Goal: Entertainment & Leisure: Browse casually

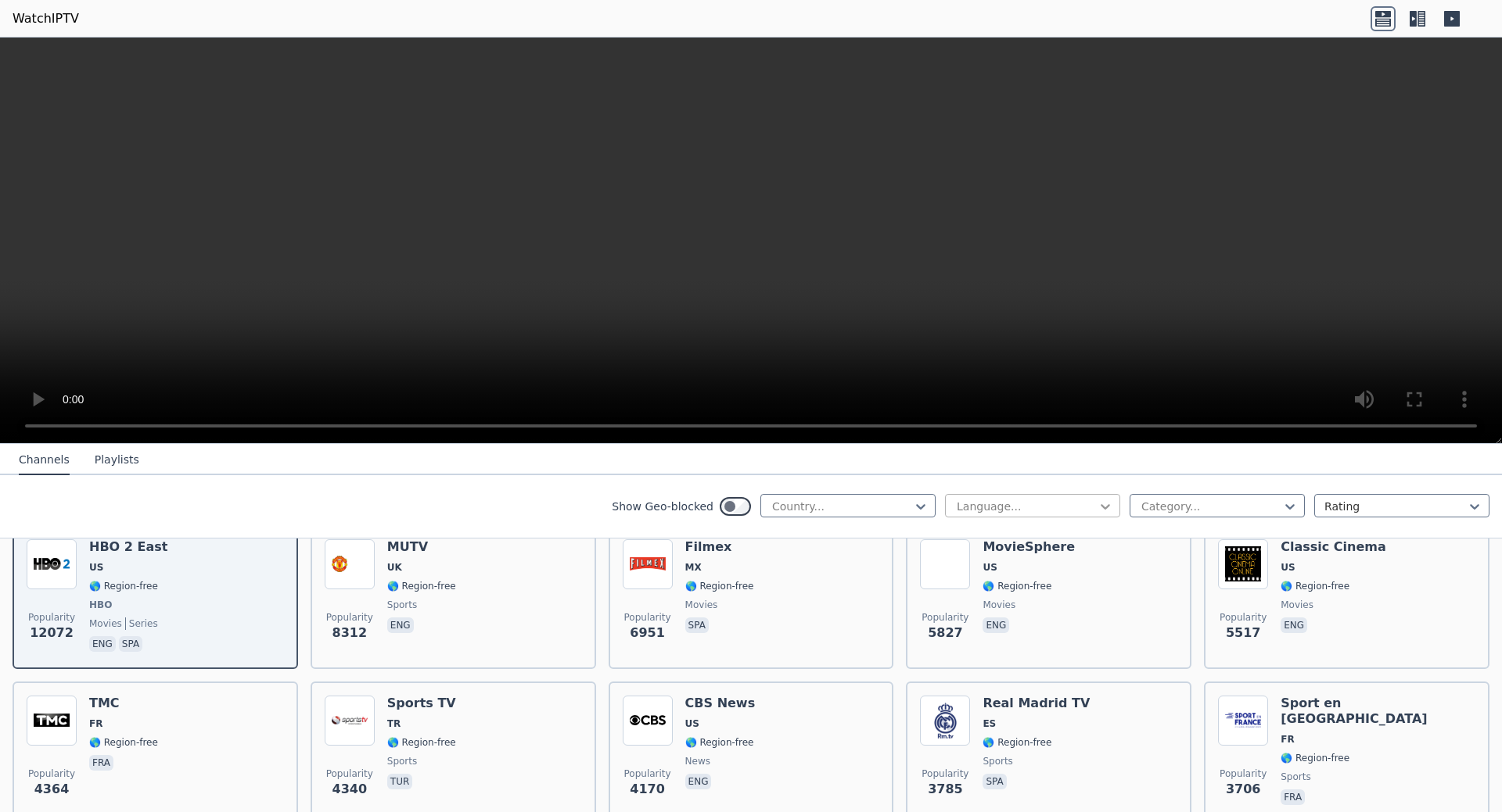
scroll to position [99, 0]
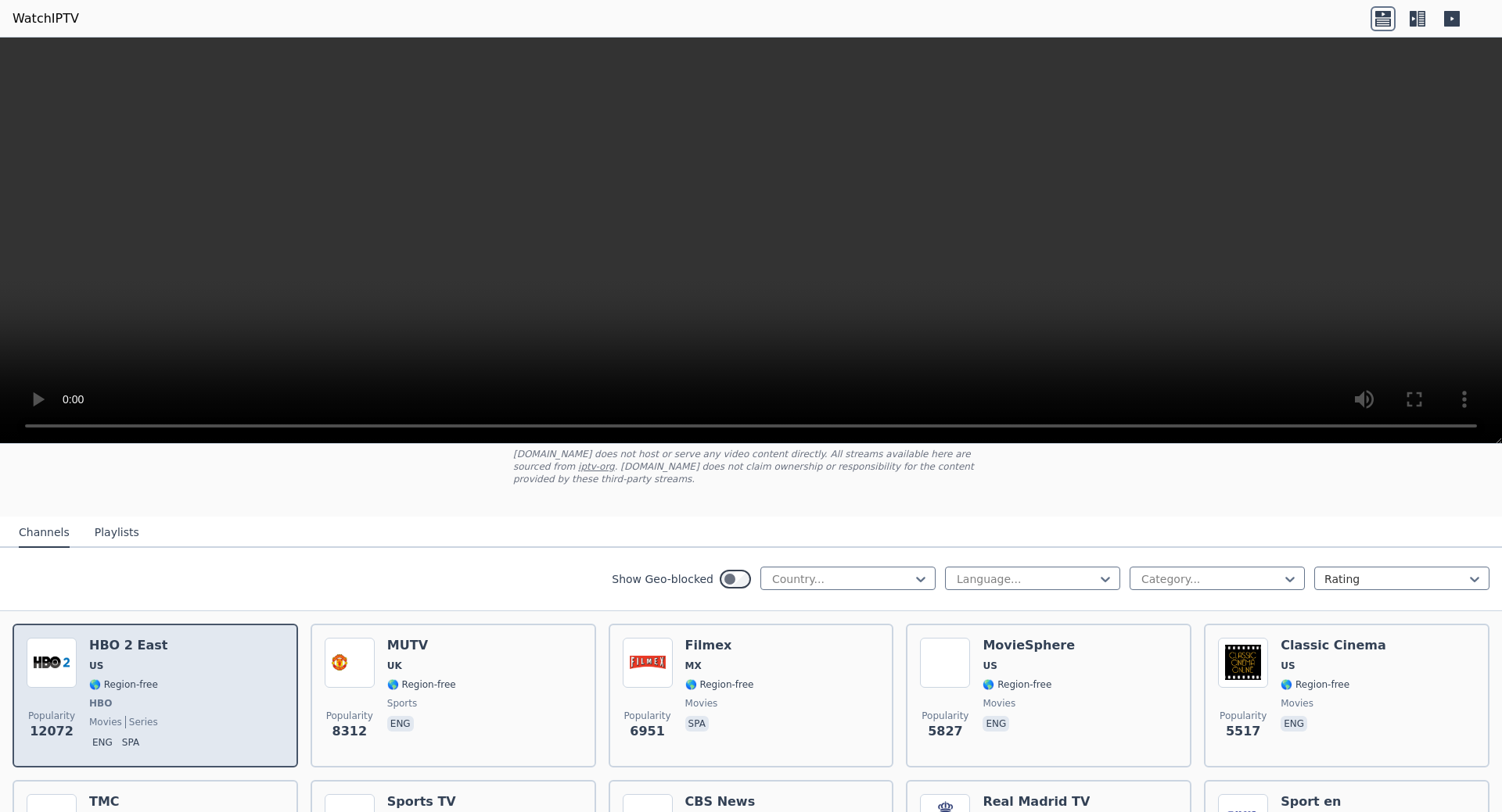
click at [127, 679] on span "🌎 Region-free" at bounding box center [123, 685] width 69 height 12
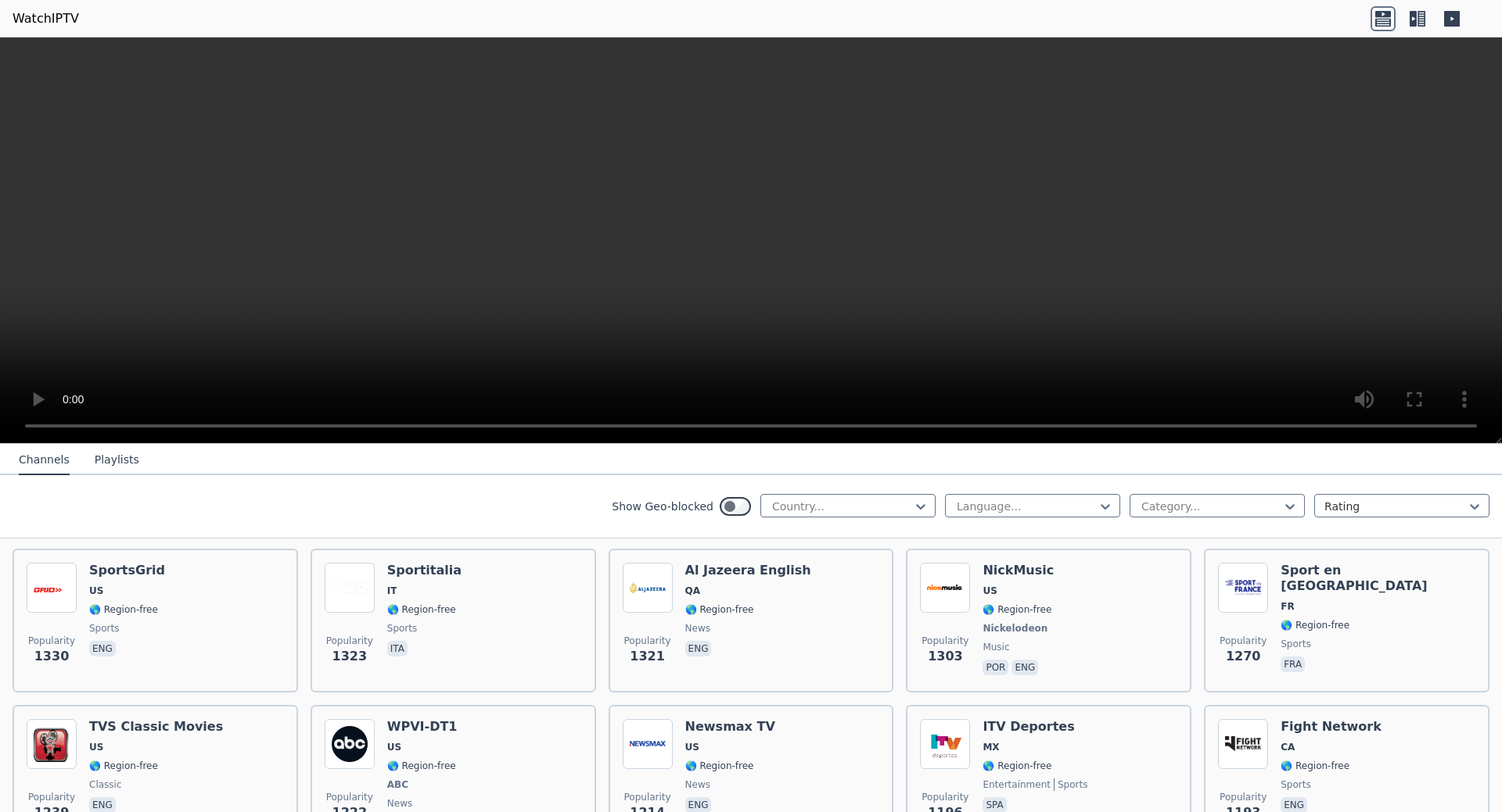
scroll to position [1970, 0]
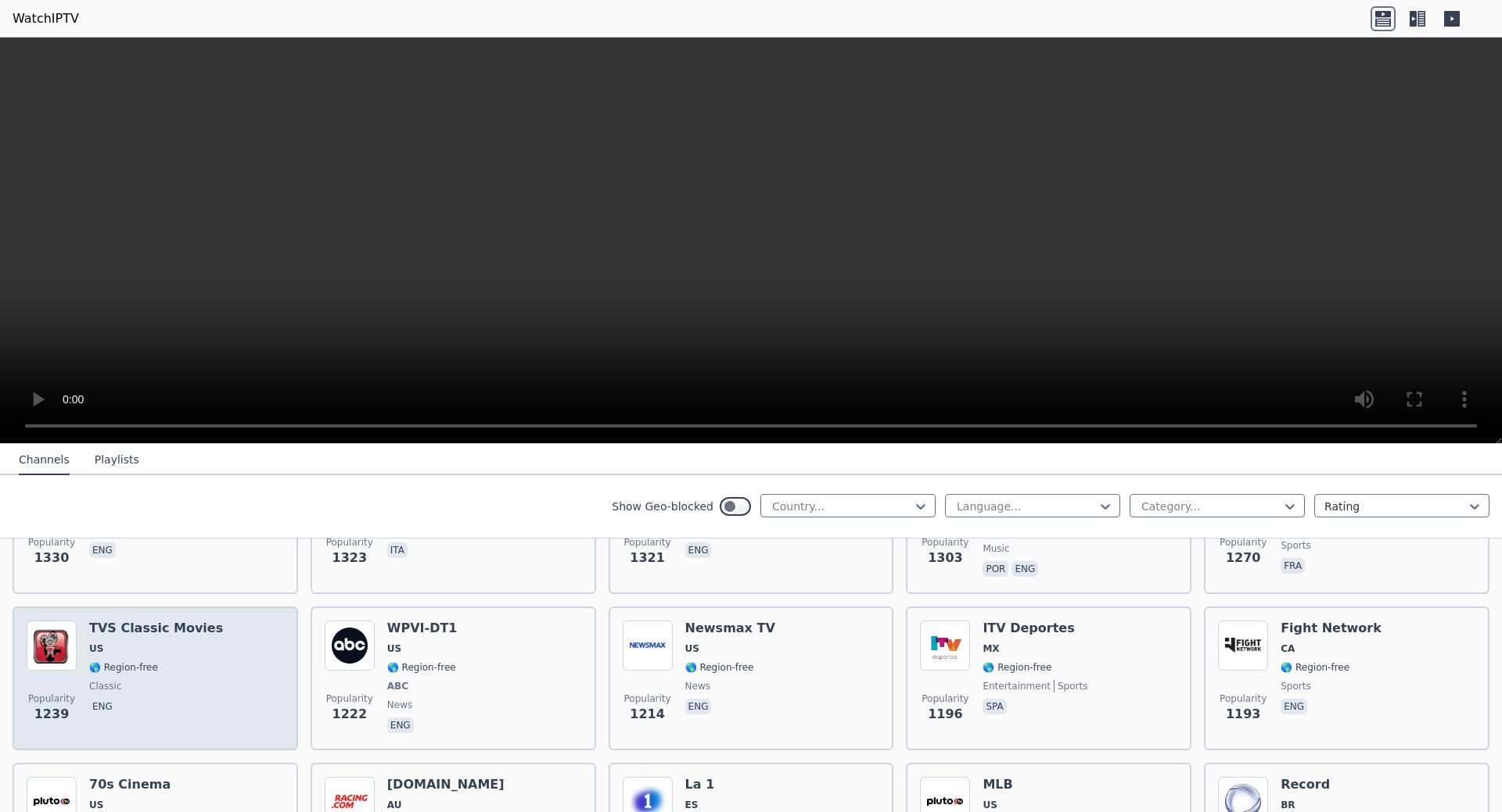
click at [231, 646] on div "Popularity 1239 TVS Classic Movies US 🌎 Region-free classic eng" at bounding box center [155, 678] width 257 height 116
click at [120, 662] on span "🌎 Region-free" at bounding box center [123, 668] width 69 height 12
click at [59, 637] on img at bounding box center [52, 646] width 50 height 50
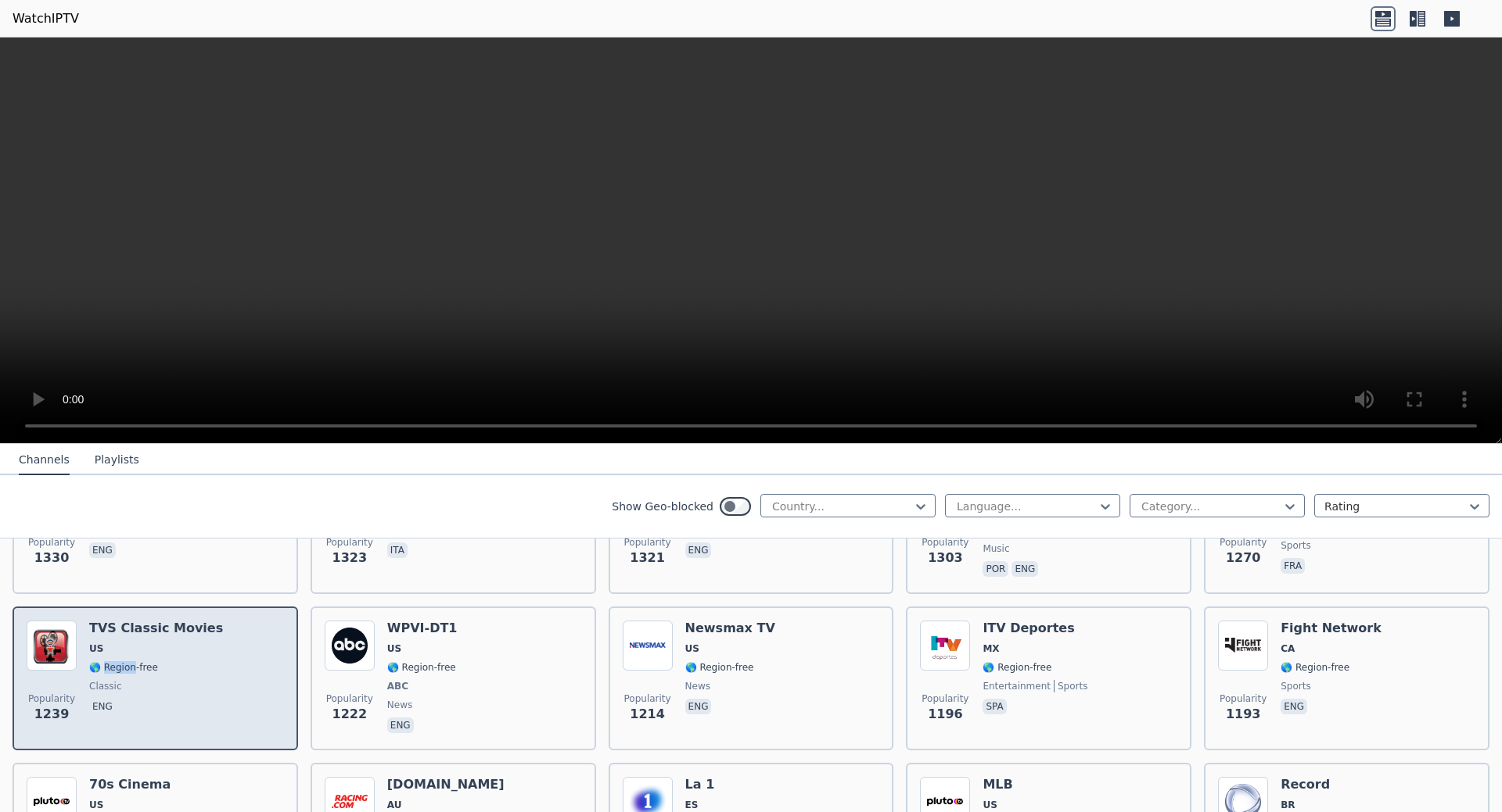
click at [59, 637] on img at bounding box center [52, 646] width 50 height 50
click at [189, 712] on div "TVS Classic Movies US 🌎 Region-free classic eng" at bounding box center [156, 678] width 134 height 116
click at [55, 705] on span "1239" at bounding box center [52, 714] width 35 height 19
click at [268, 697] on div "Popularity 1239 TVS Classic Movies US 🌎 Region-free classic eng" at bounding box center [155, 678] width 257 height 116
click at [232, 672] on div "Popularity 1239 TVS Classic Movies US 🌎 Region-free classic eng" at bounding box center [155, 678] width 257 height 116
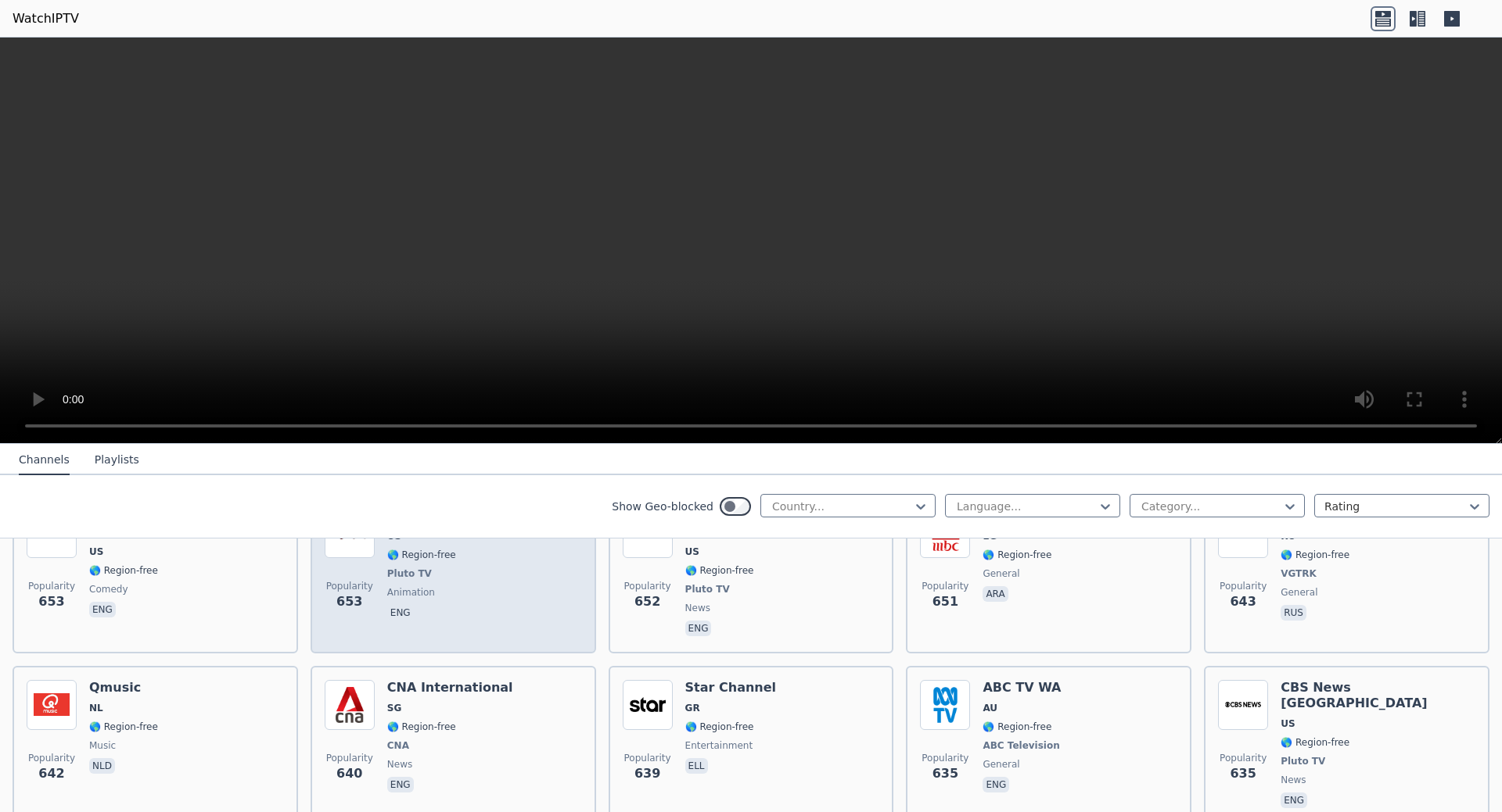
scroll to position [4631, 0]
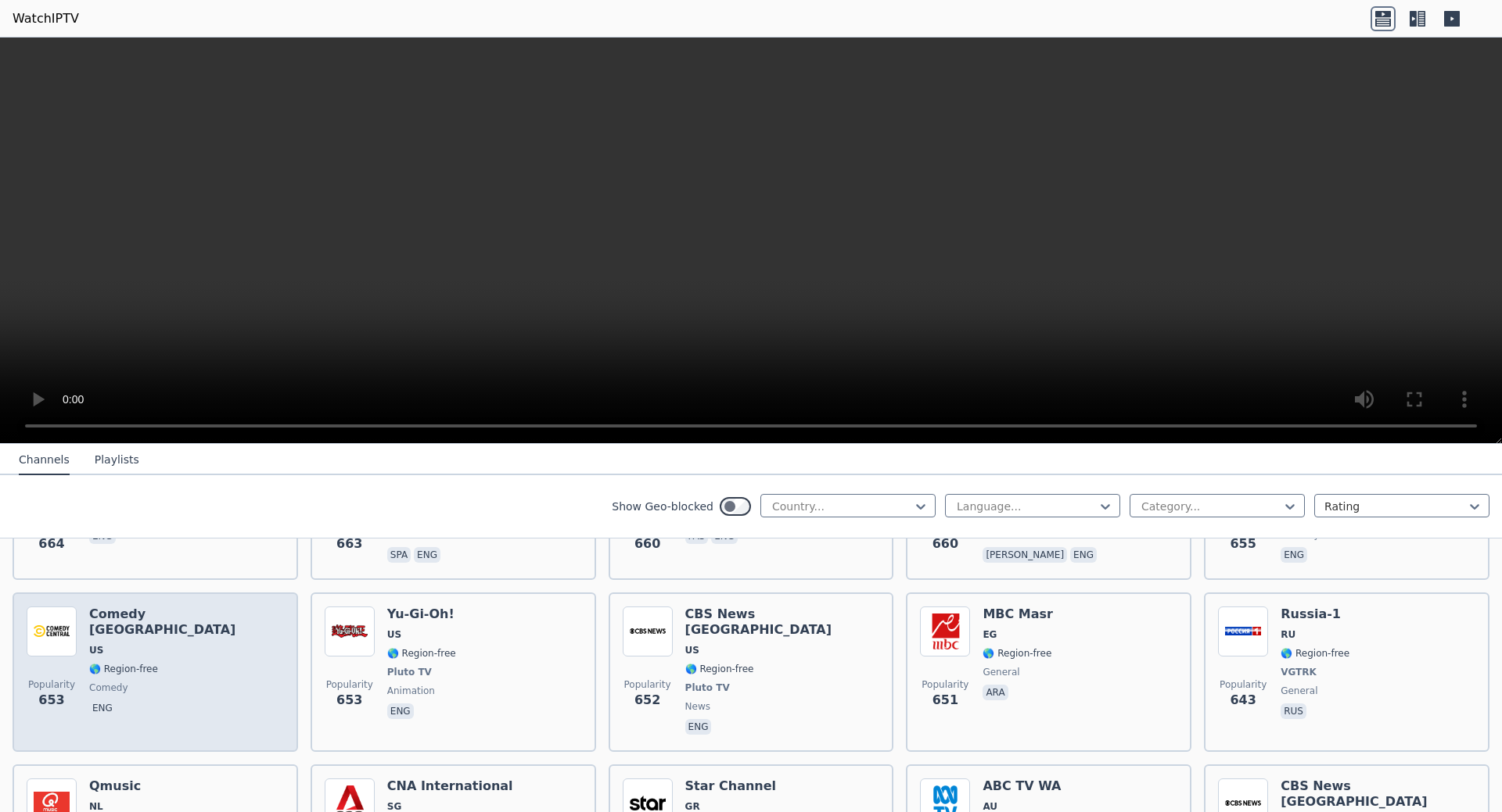
click at [180, 682] on span "comedy" at bounding box center [187, 688] width 195 height 12
click at [77, 625] on div "Popularity 653 Comedy Central East US 🌎 Region-free comedy eng" at bounding box center [155, 671] width 257 height 131
click at [48, 628] on img at bounding box center [52, 631] width 50 height 50
click at [124, 645] on span "US" at bounding box center [187, 650] width 195 height 12
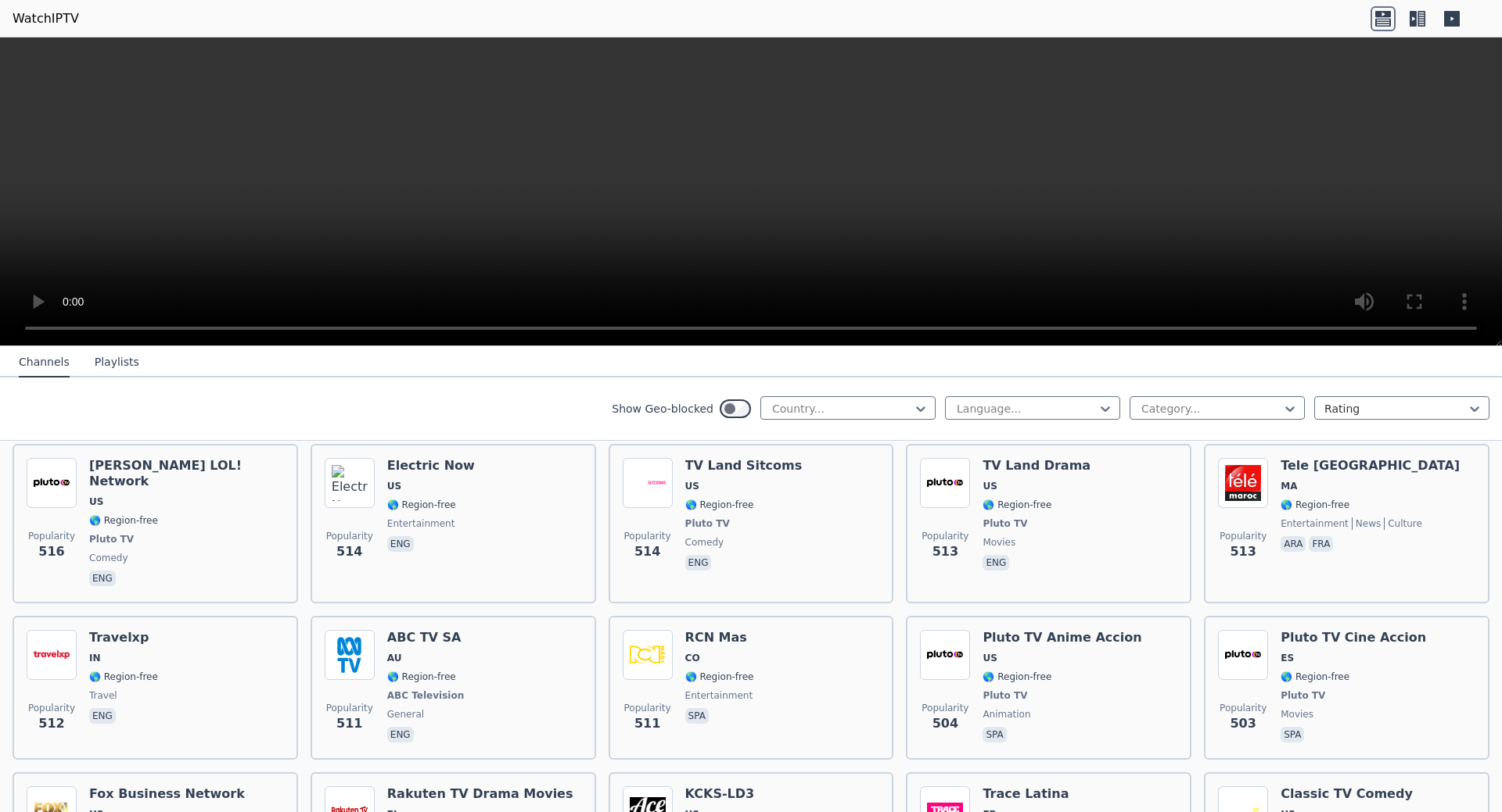
scroll to position [6342, 0]
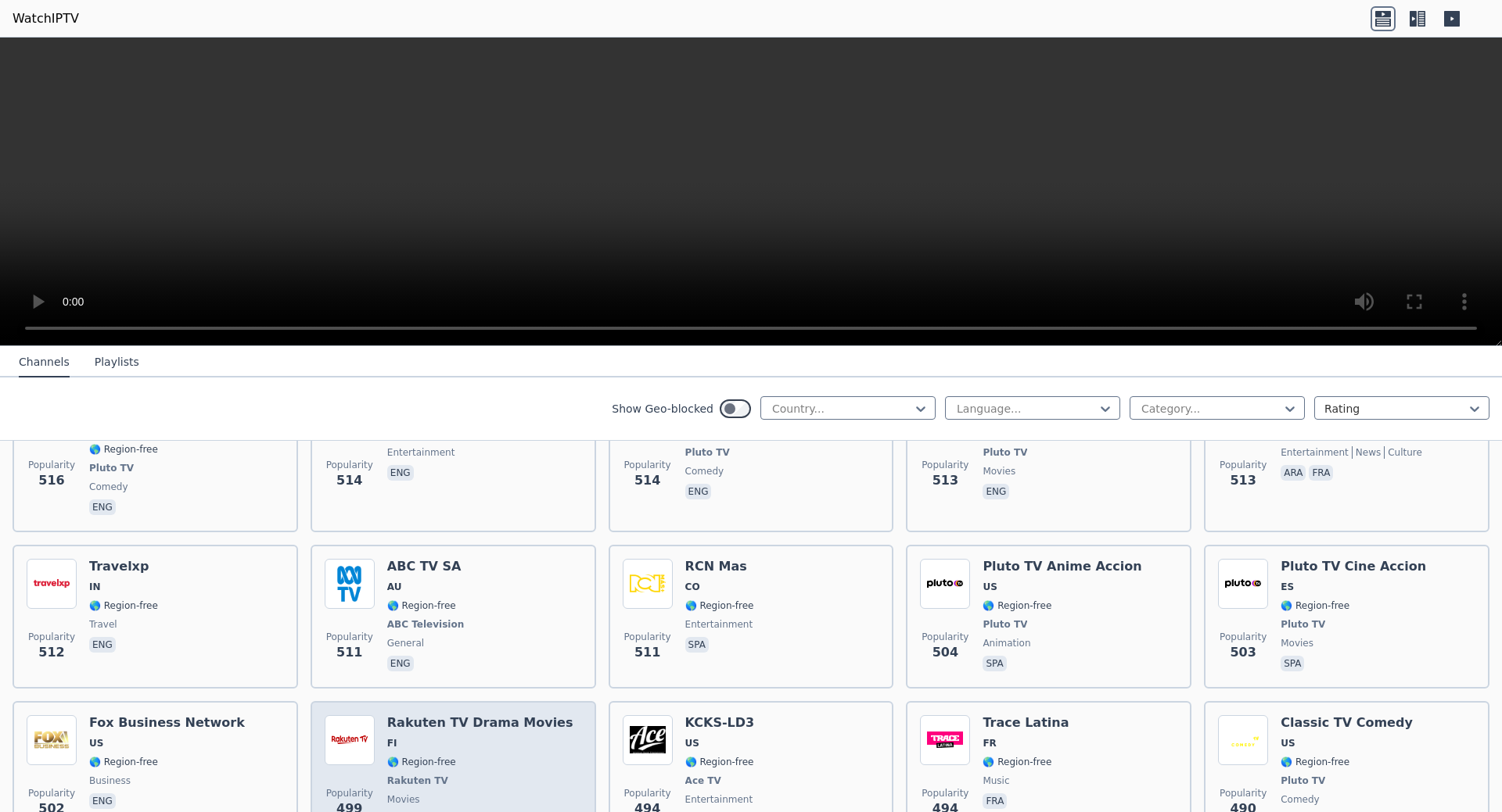
click at [474, 715] on div "Rakuten TV Drama Movies FI 🌎 Region-free Rakuten TV movies fin eng" at bounding box center [480, 773] width 187 height 116
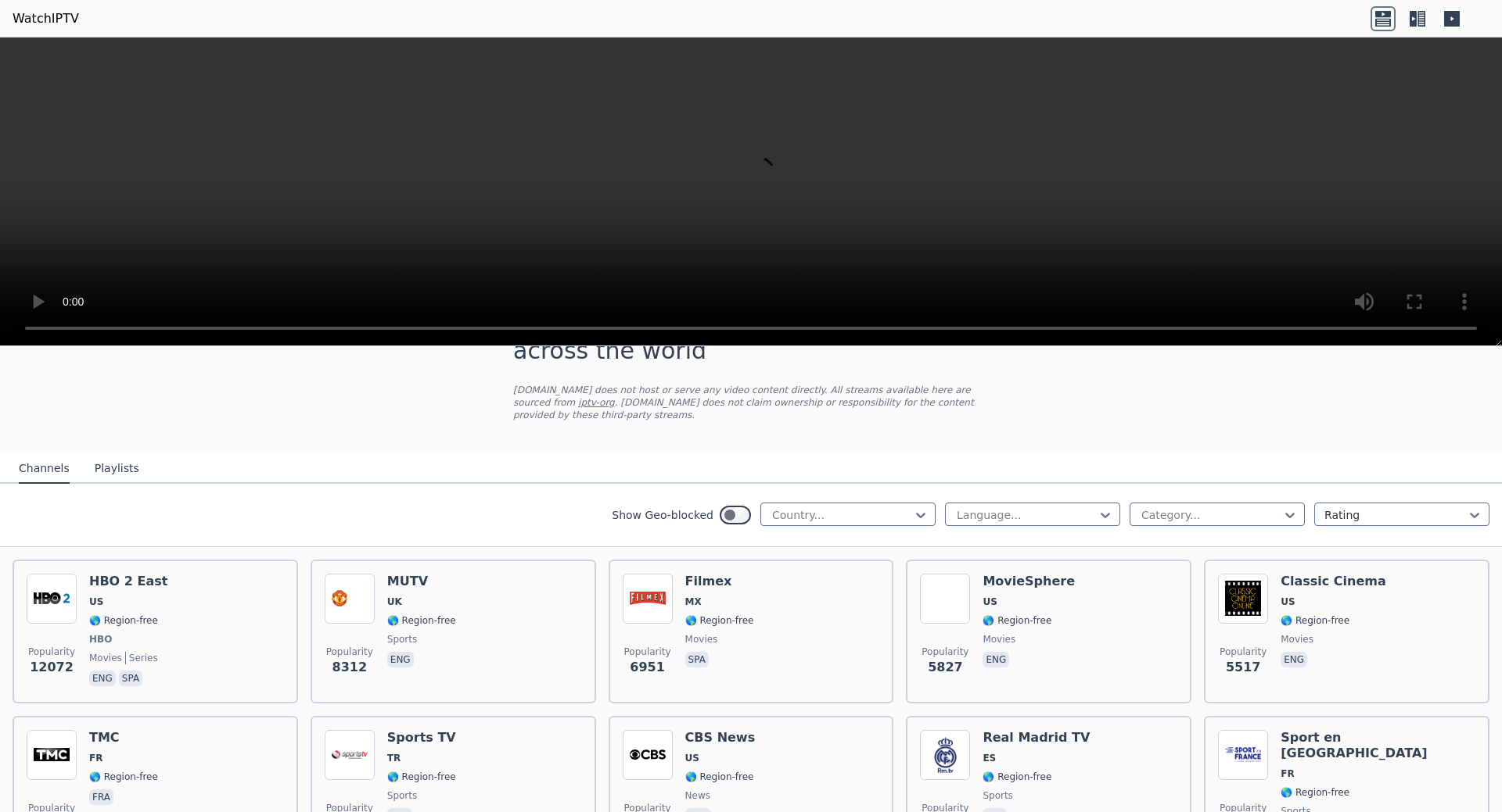
scroll to position [99, 0]
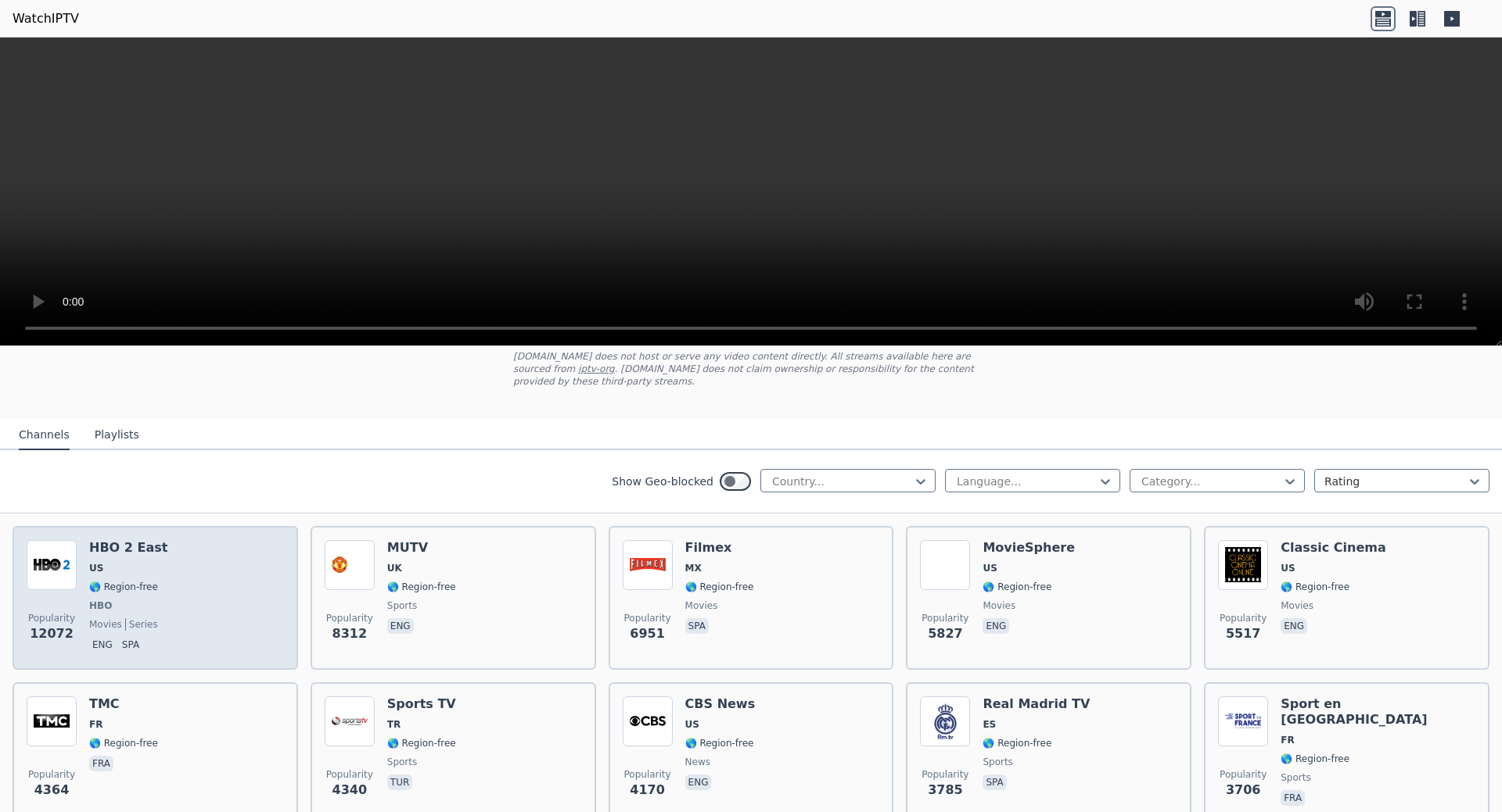
click at [127, 600] on span "HBO" at bounding box center [128, 605] width 78 height 12
click at [132, 619] on span "series" at bounding box center [142, 625] width 33 height 12
